Goal: Task Accomplishment & Management: Complete application form

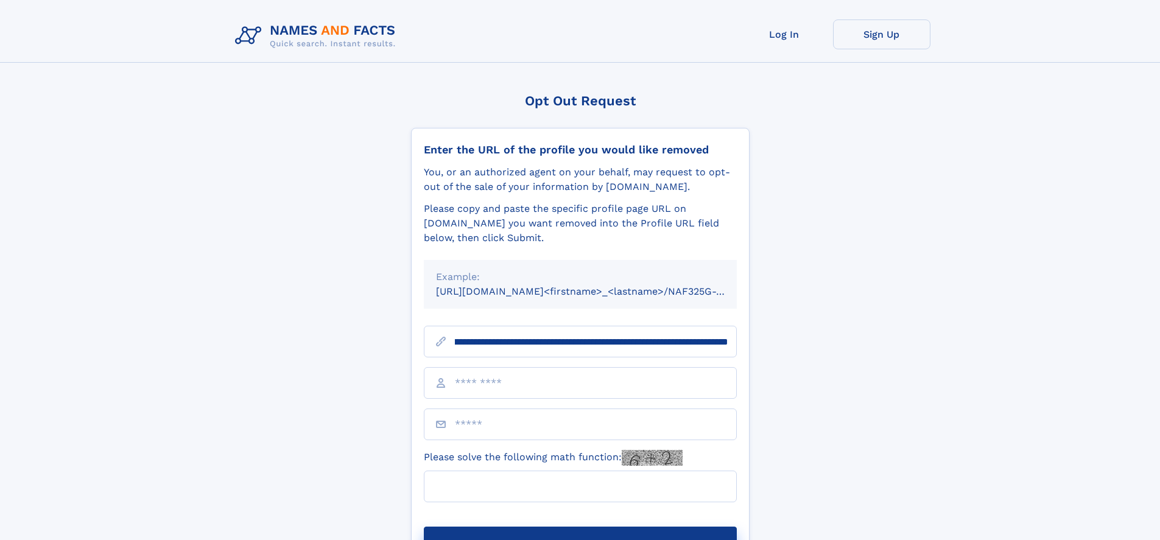
scroll to position [0, 157]
type input "**********"
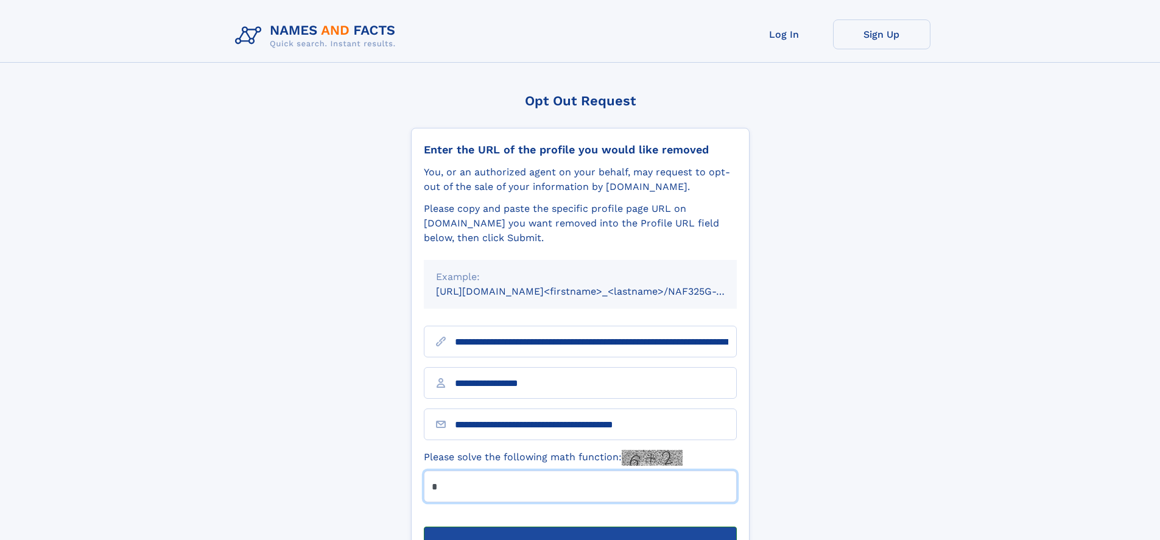
type input "*"
click at [580, 527] on button "Submit Opt Out Request" at bounding box center [580, 546] width 313 height 39
